Goal: Communication & Community: Answer question/provide support

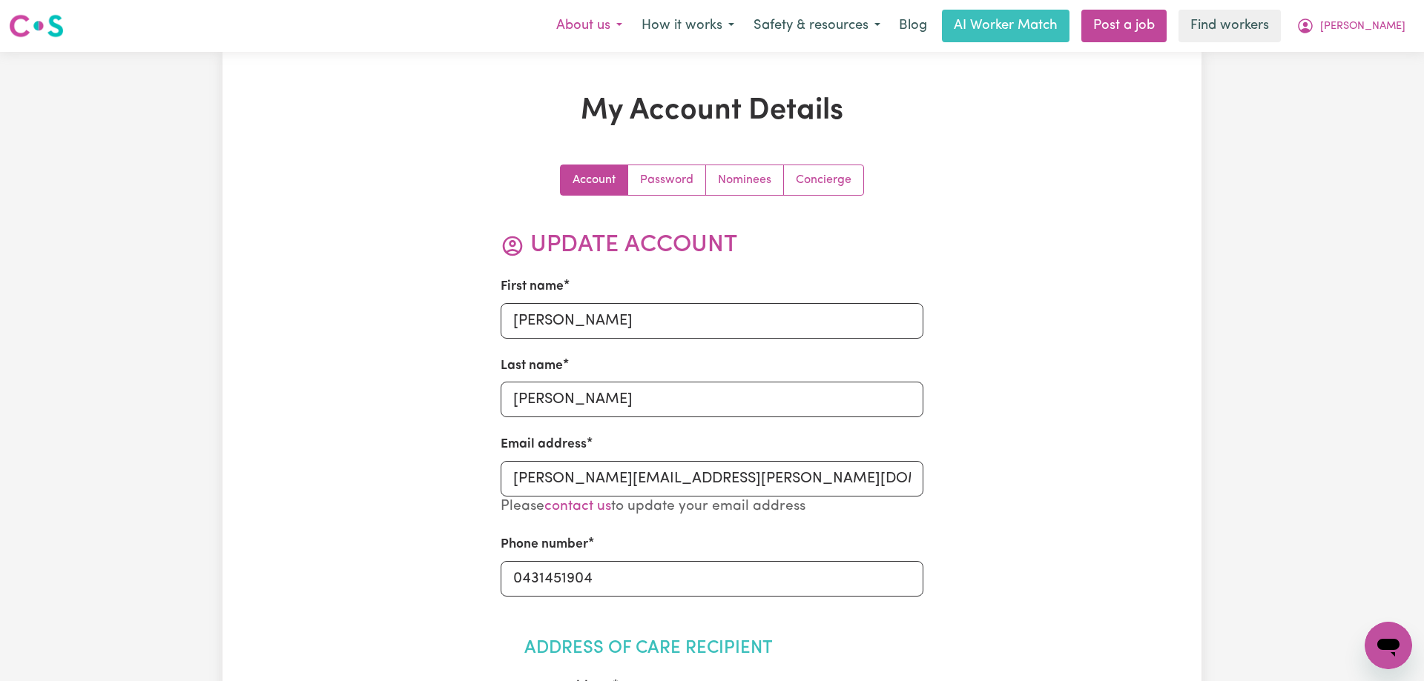
click at [632, 25] on button "About us" at bounding box center [588, 25] width 85 height 31
click at [713, 31] on button "How it works" at bounding box center [688, 25] width 112 height 31
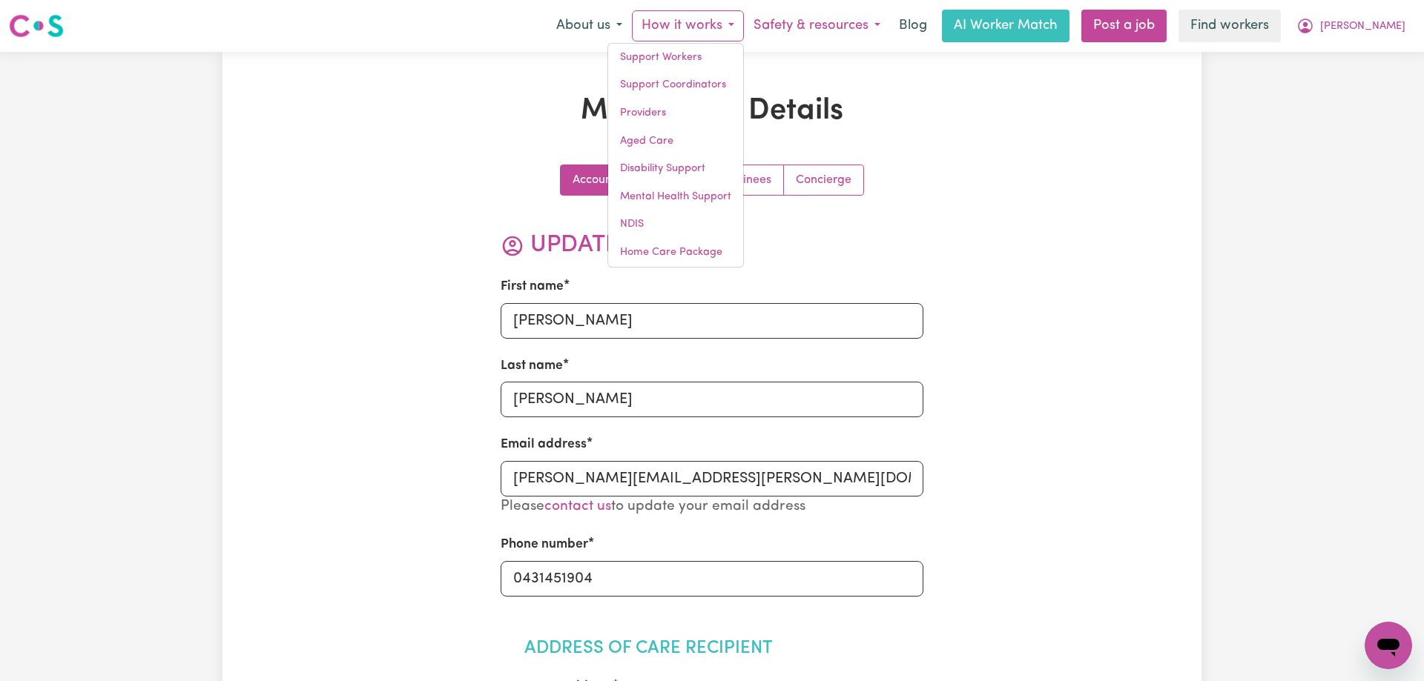
click at [829, 36] on button "Safety & resources" at bounding box center [817, 25] width 146 height 31
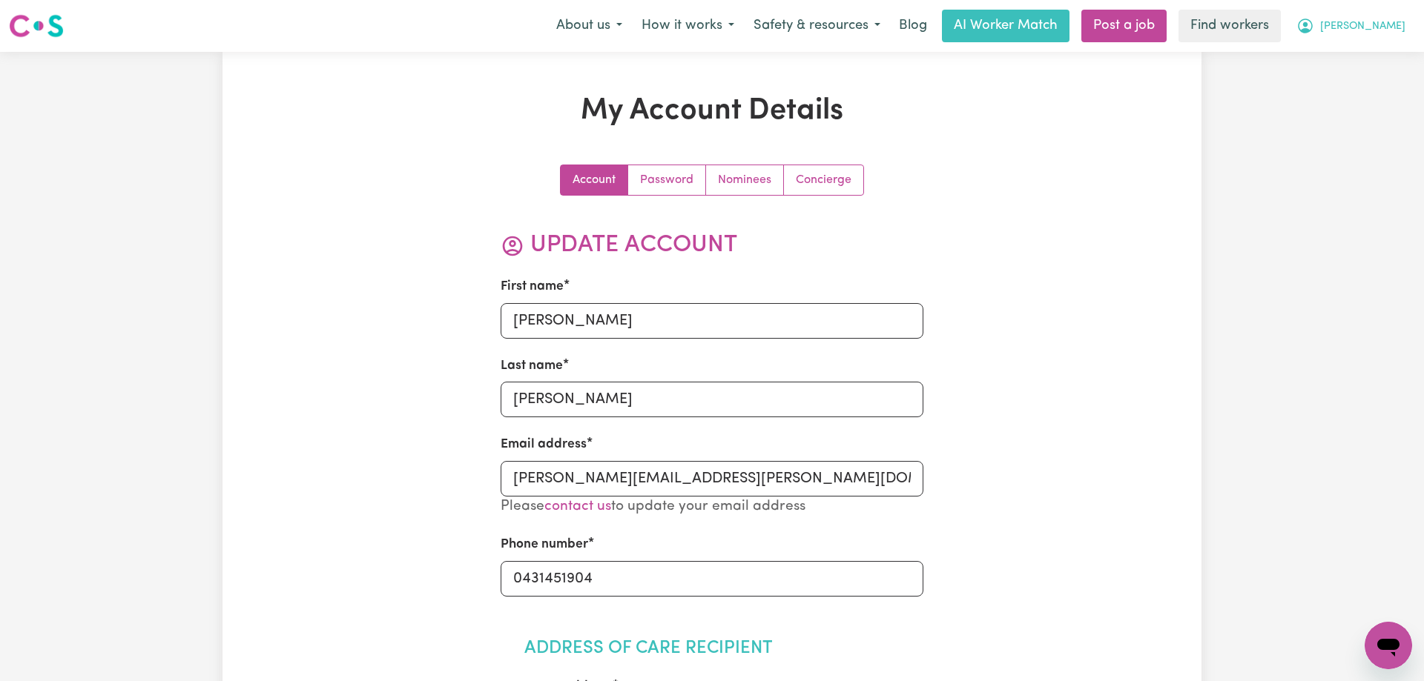
click at [1358, 24] on span "[PERSON_NAME]" at bounding box center [1362, 27] width 85 height 16
click at [1358, 58] on link "My Dashboard" at bounding box center [1355, 58] width 117 height 28
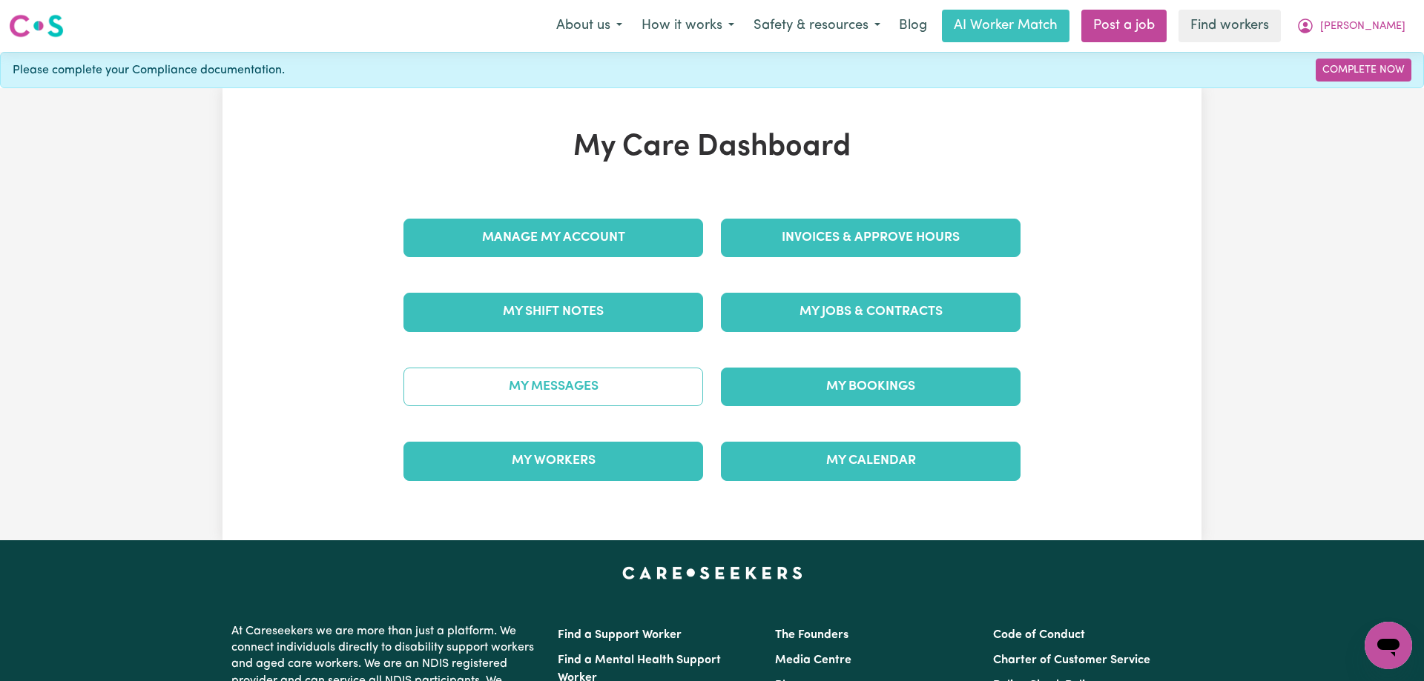
click at [554, 386] on link "My Messages" at bounding box center [553, 387] width 300 height 39
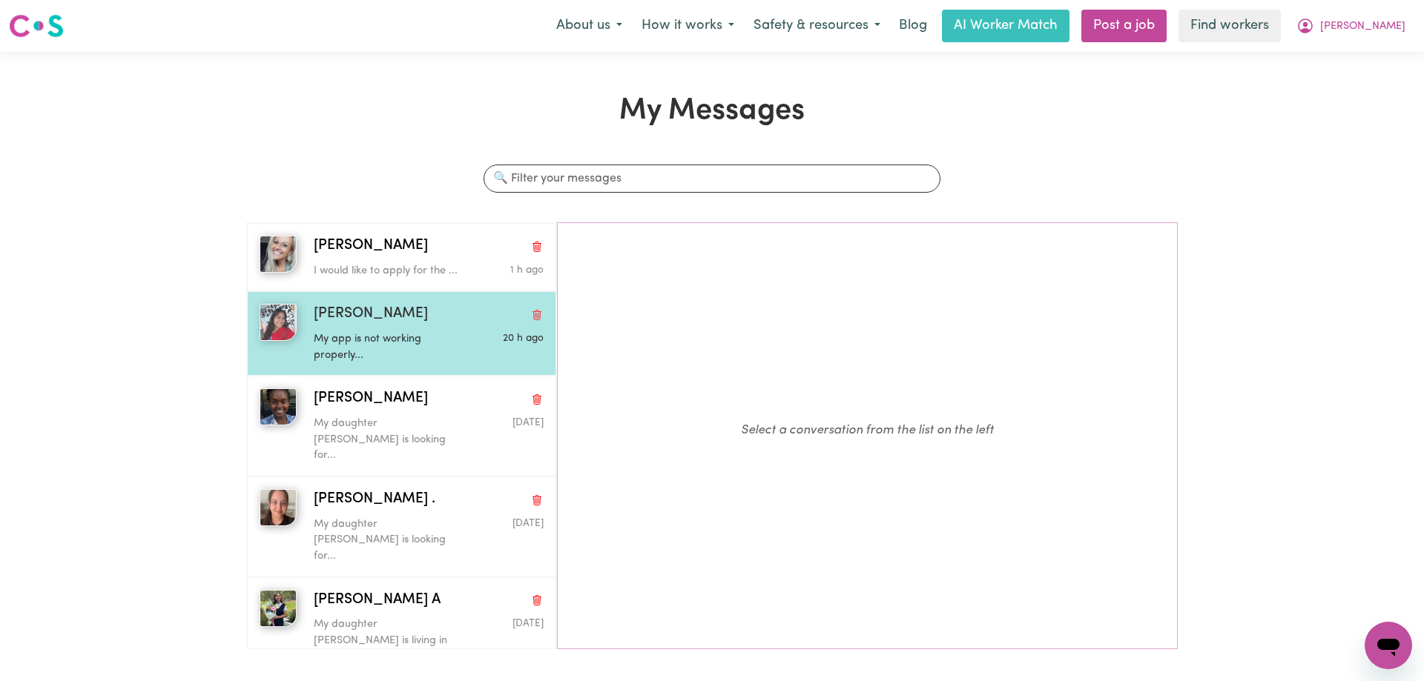
click at [409, 340] on p "My app is not working properly..." at bounding box center [390, 347] width 153 height 32
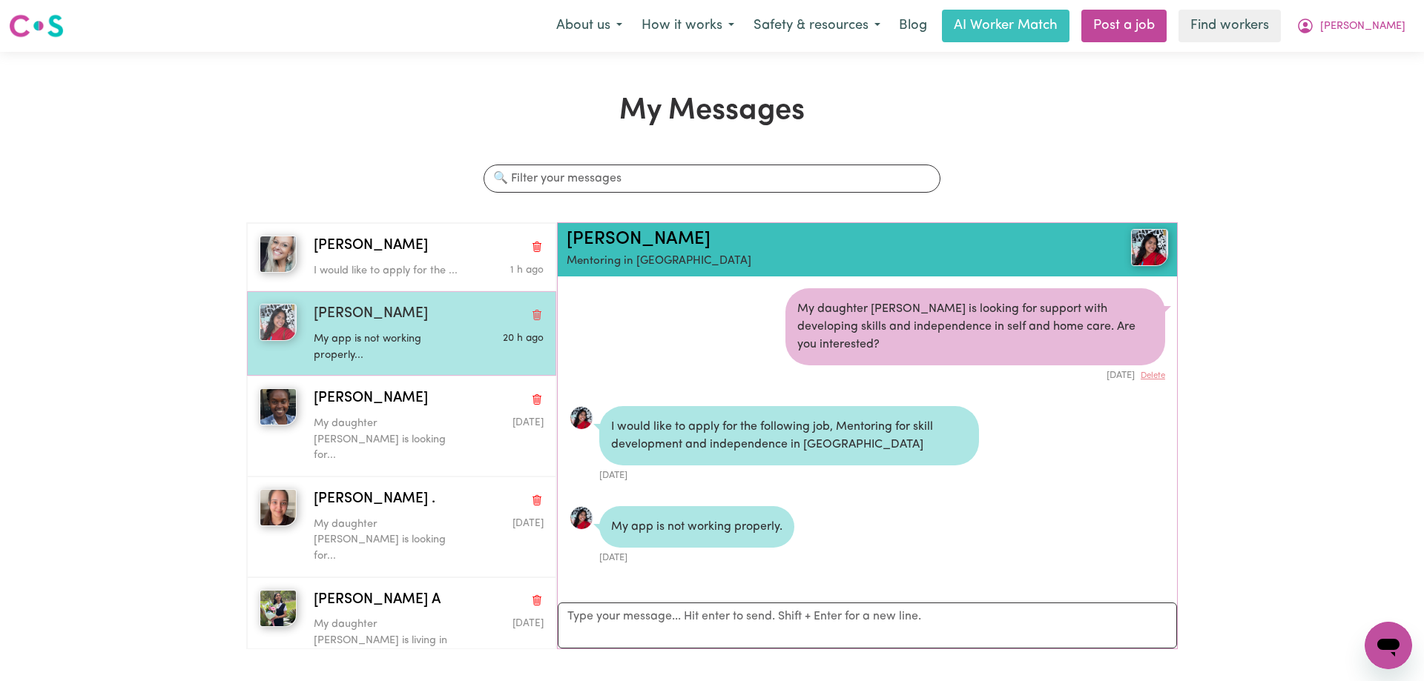
scroll to position [9, 0]
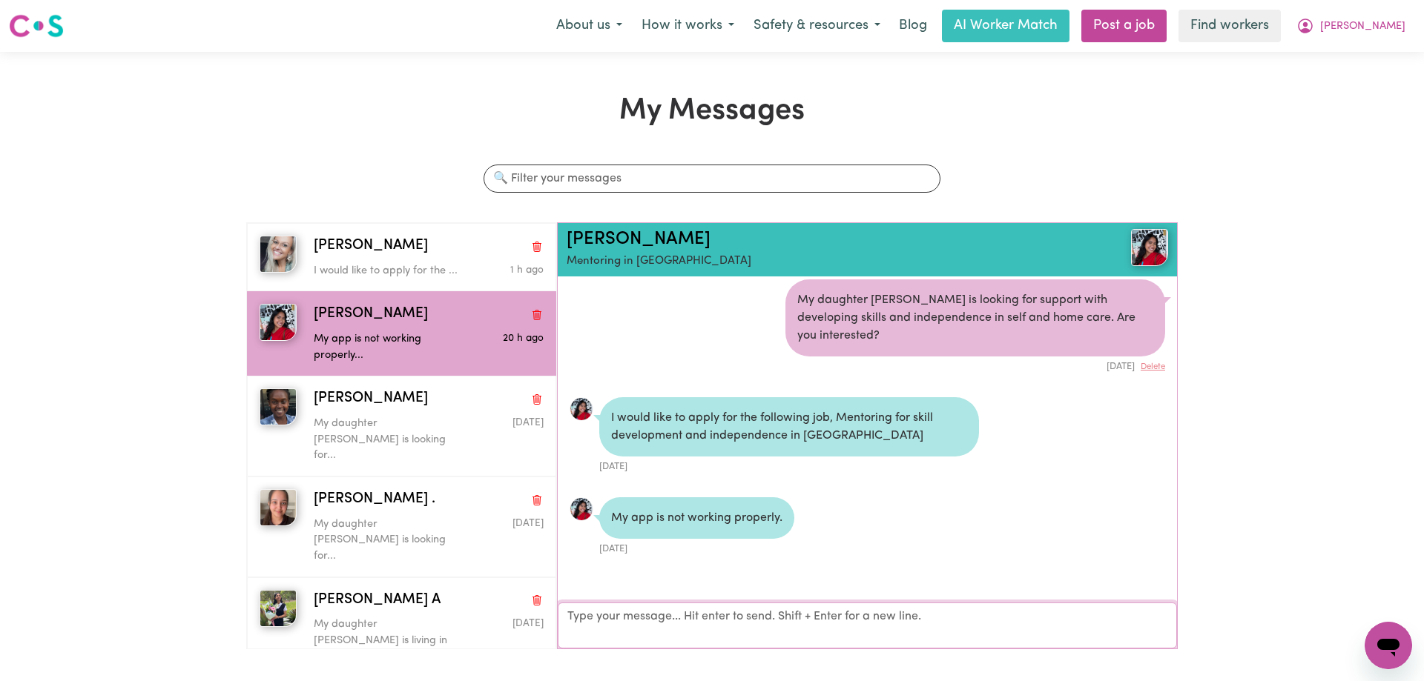
click at [837, 619] on textarea "Your reply" at bounding box center [867, 626] width 619 height 46
type textarea "When are you available to meet?"
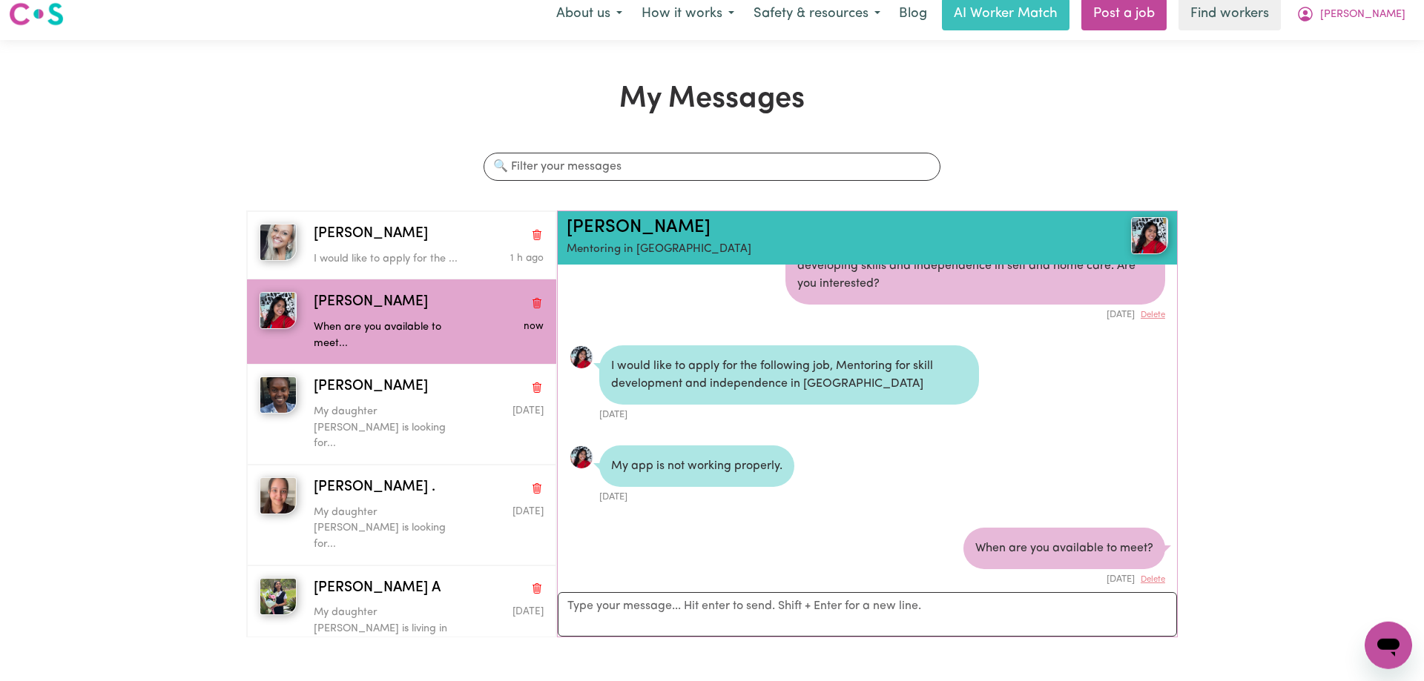
scroll to position [0, 0]
